Goal: Task Accomplishment & Management: Manage account settings

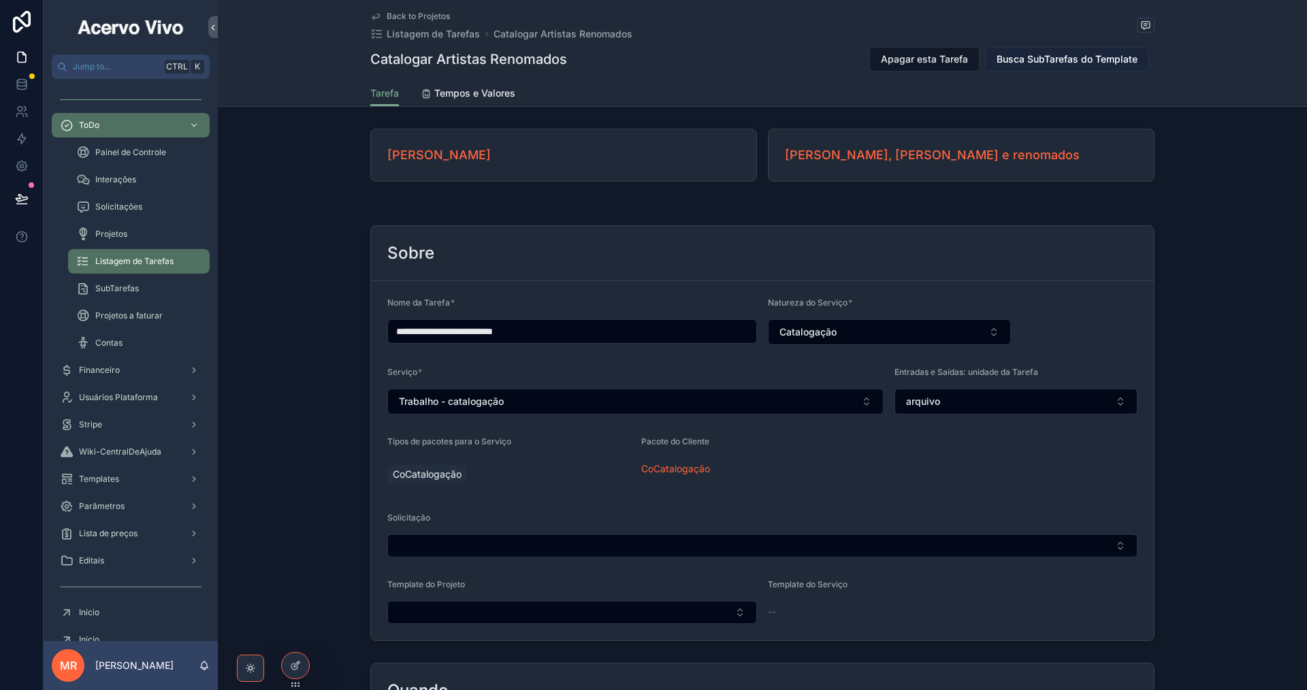
click at [1068, 57] on span "Busca SubTarefas do Template" at bounding box center [1067, 59] width 141 height 14
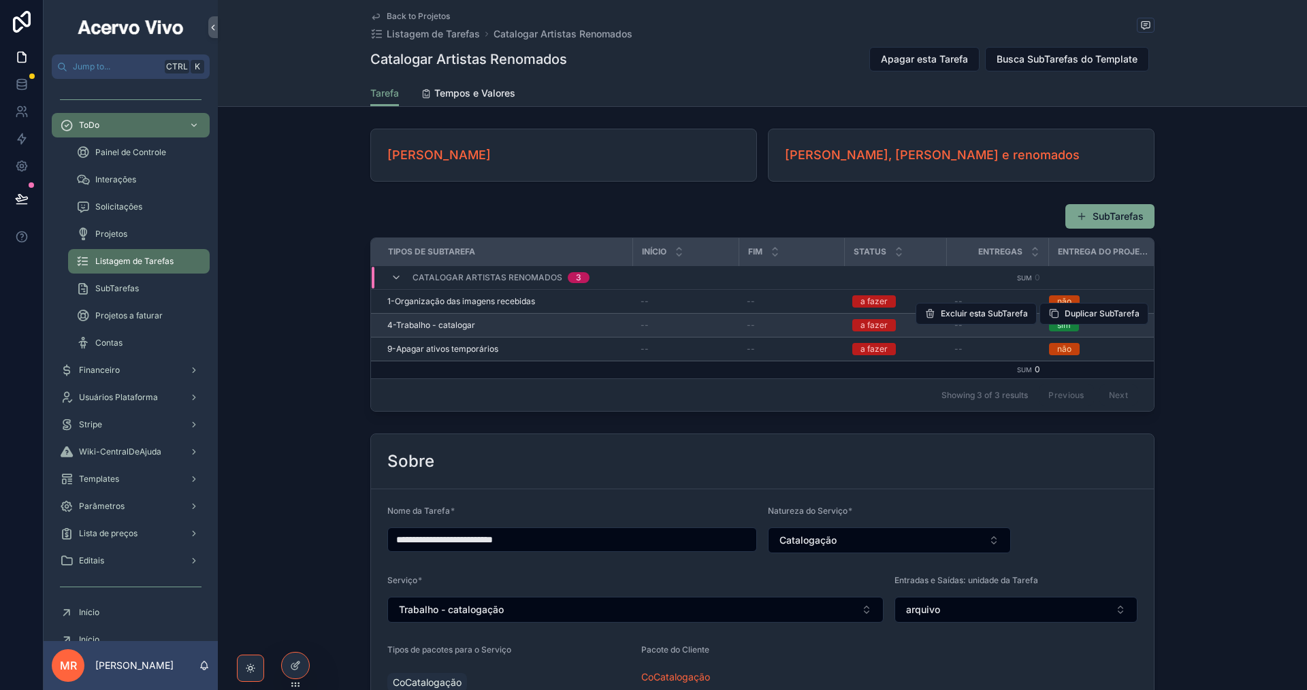
click at [414, 330] on span "4-Trabalho - catalogar" at bounding box center [431, 325] width 88 height 11
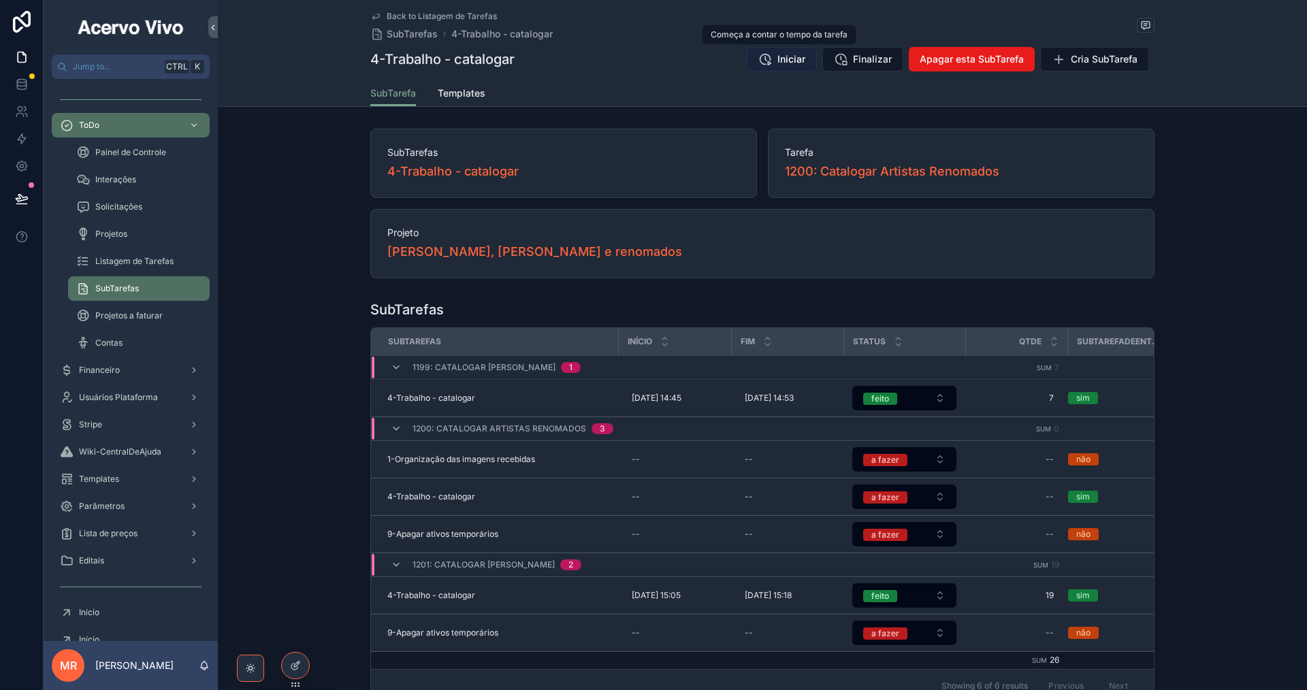
click at [779, 65] on span "Iniciar" at bounding box center [791, 59] width 28 height 14
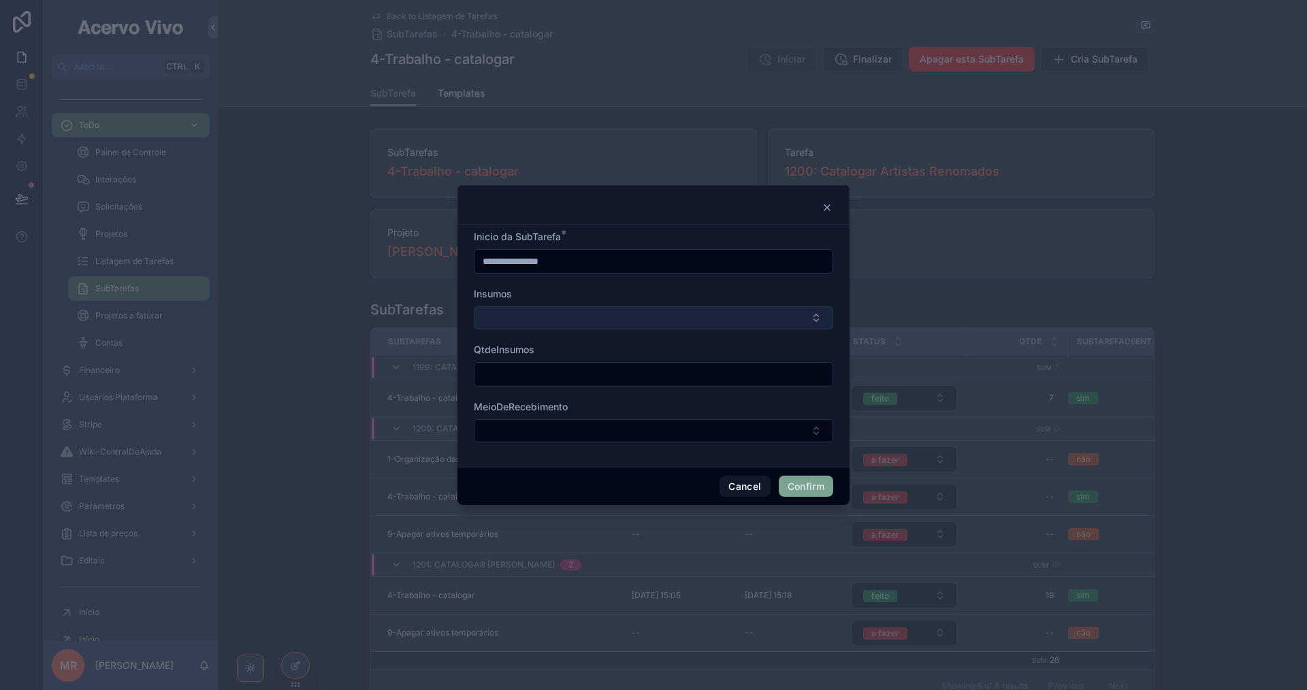
click at [497, 320] on button "Select Button" at bounding box center [653, 317] width 359 height 23
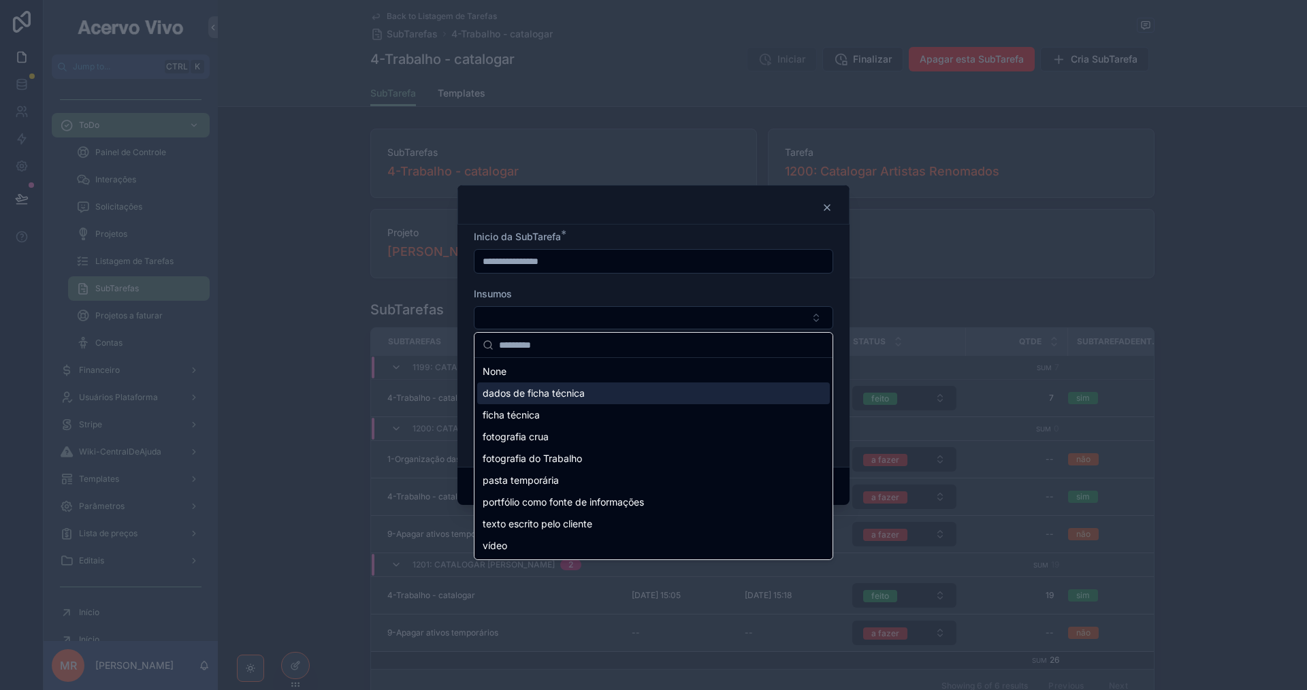
click at [530, 400] on span "dados de ficha técnica" at bounding box center [534, 394] width 102 height 14
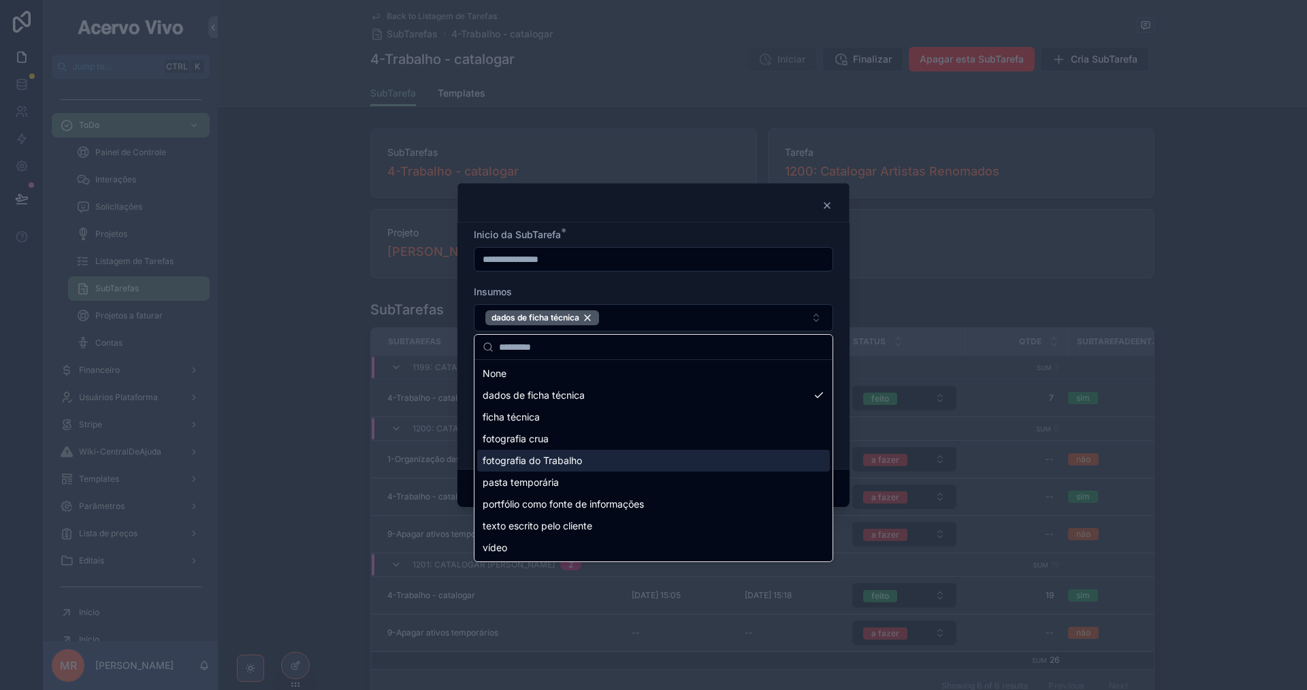
click at [547, 457] on span "fotografia do Trabalho" at bounding box center [532, 461] width 99 height 14
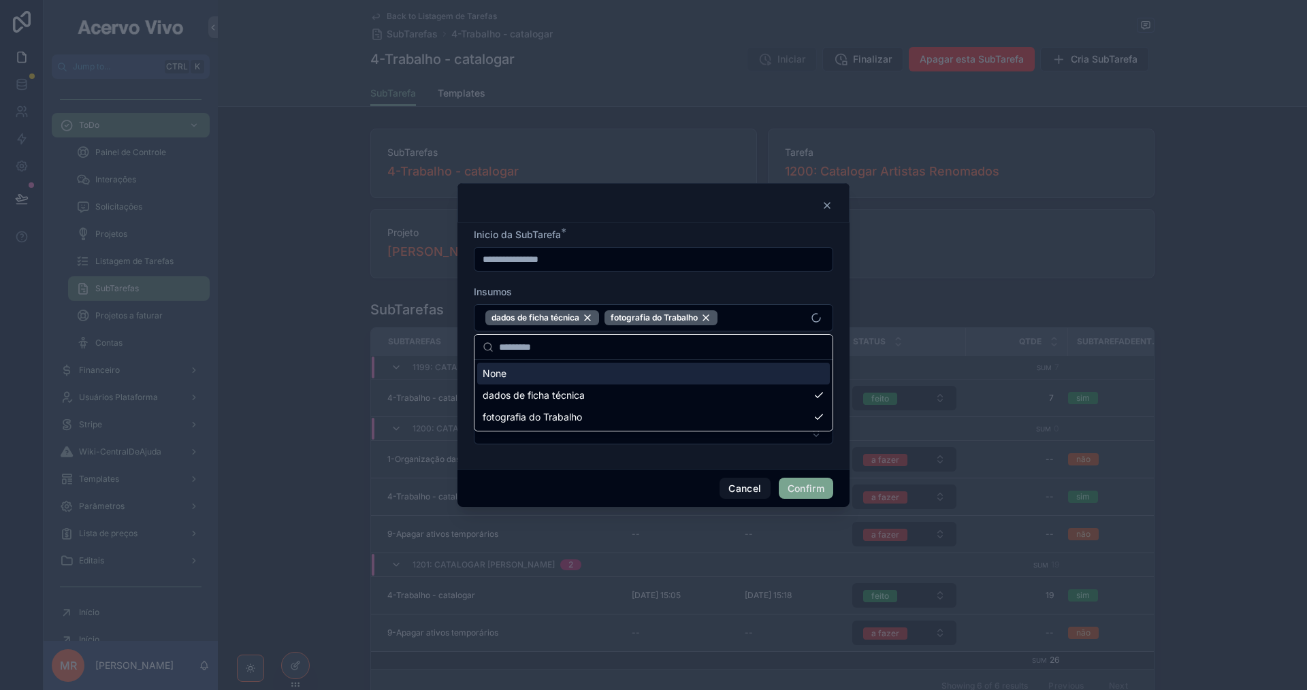
drag, startPoint x: 659, startPoint y: 291, endPoint x: 660, endPoint y: 401, distance: 109.6
click at [660, 293] on div "Insumos" at bounding box center [653, 292] width 359 height 14
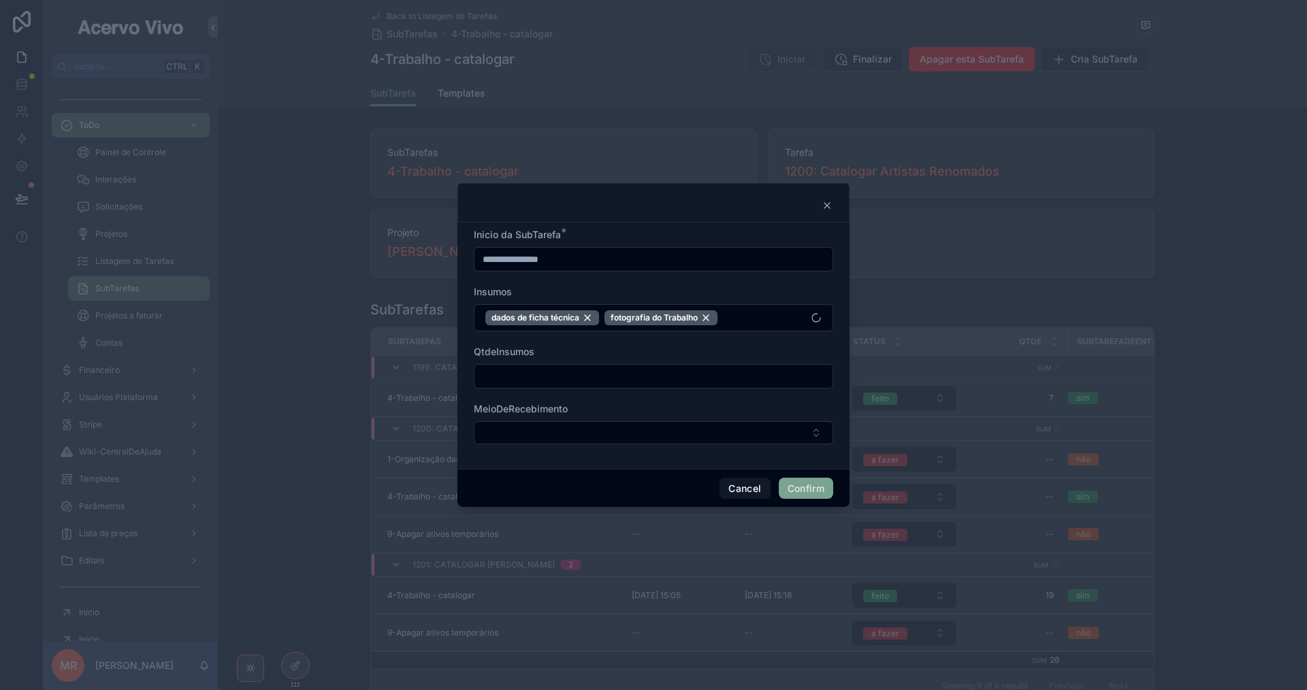
click at [660, 381] on input "text" at bounding box center [653, 376] width 358 height 19
type input "*"
type input "**"
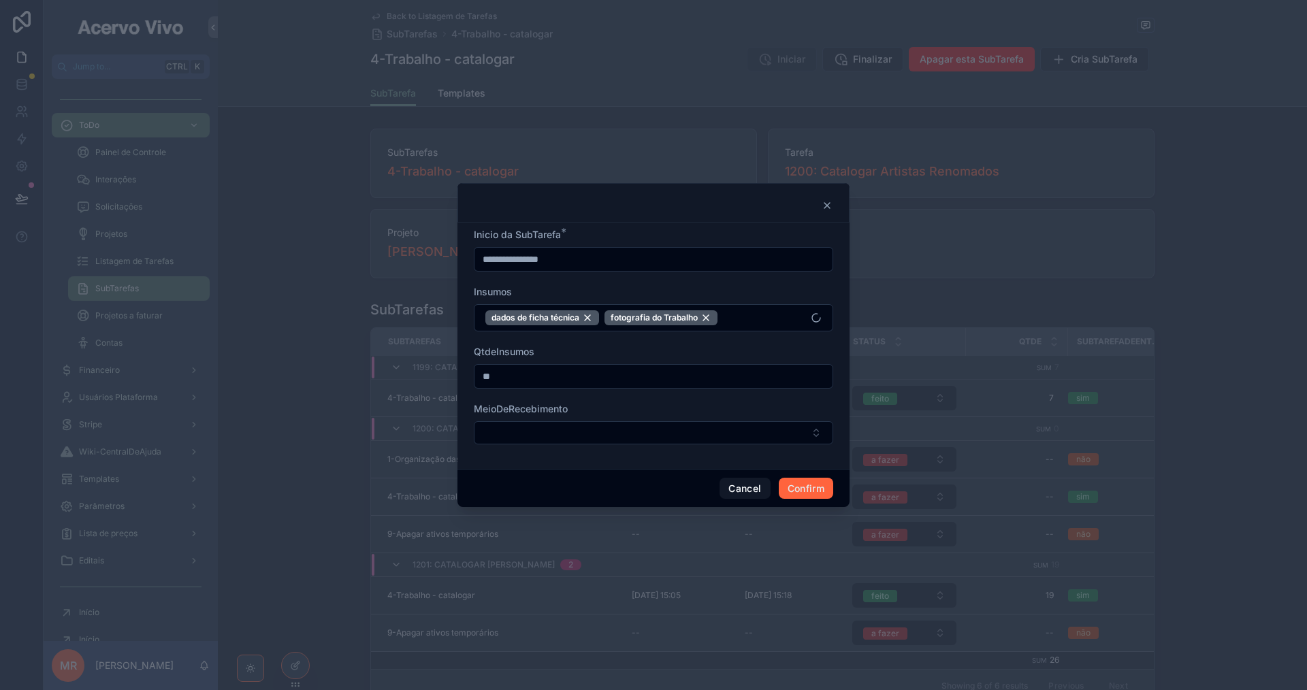
click at [818, 493] on button "Confirm" at bounding box center [806, 489] width 54 height 22
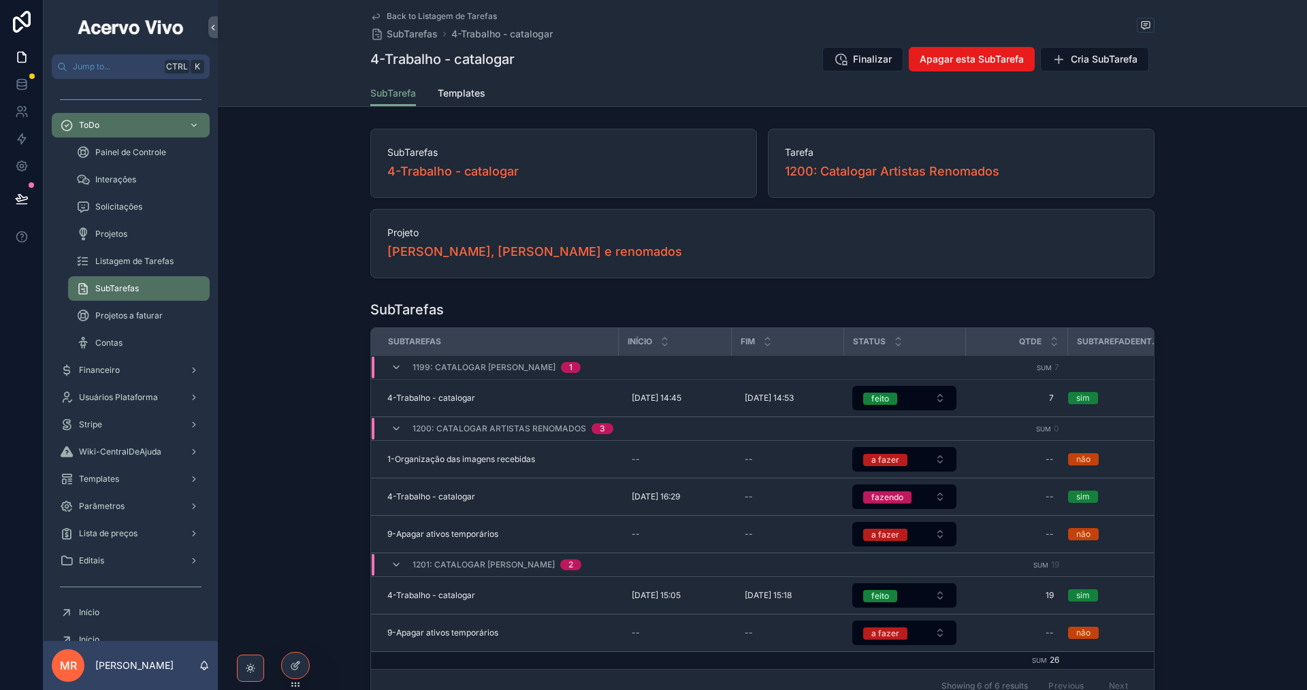
type input "**********"
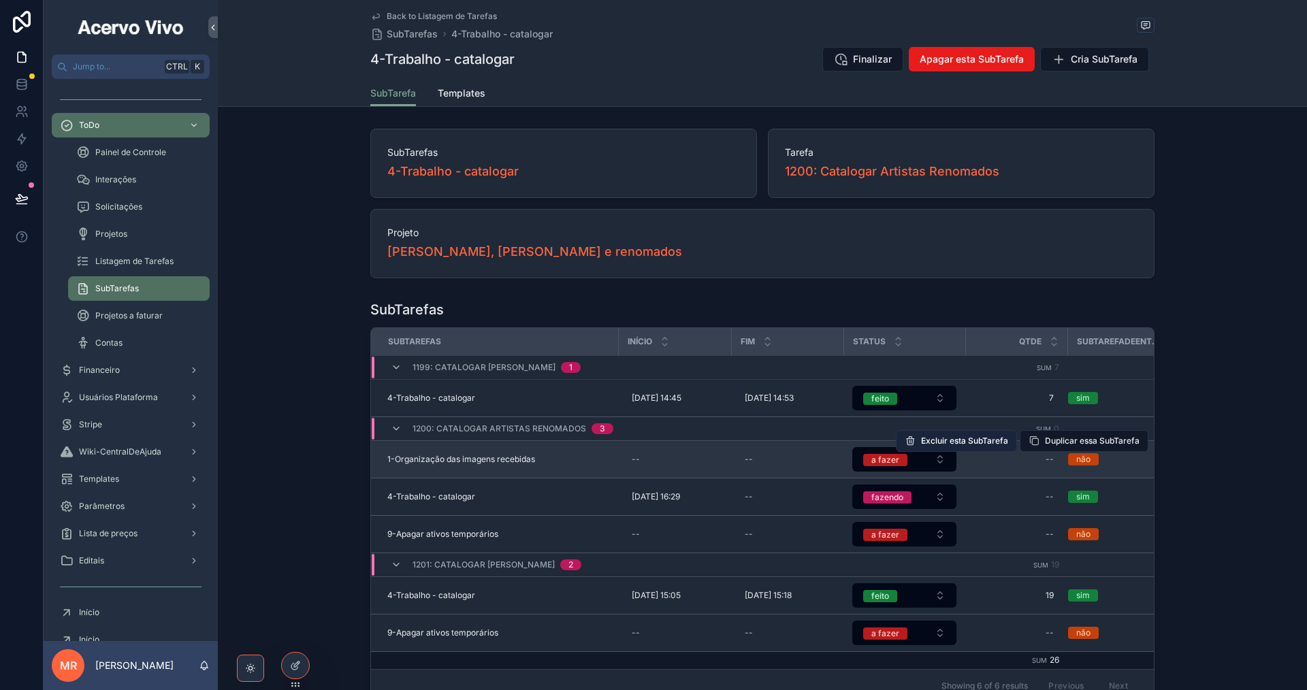
click at [958, 442] on span "Excluir esta SubTarefa" at bounding box center [964, 441] width 87 height 11
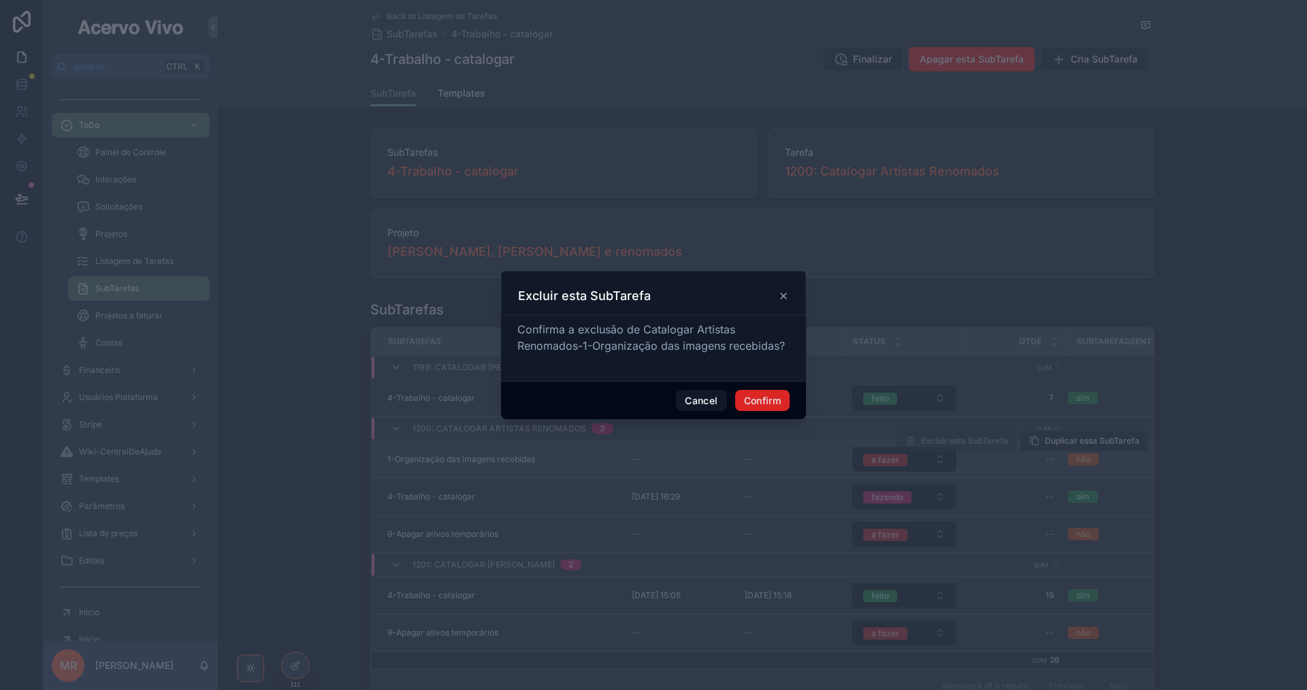
click at [763, 402] on button "Confirm" at bounding box center [762, 401] width 54 height 22
